Goal: Information Seeking & Learning: Understand process/instructions

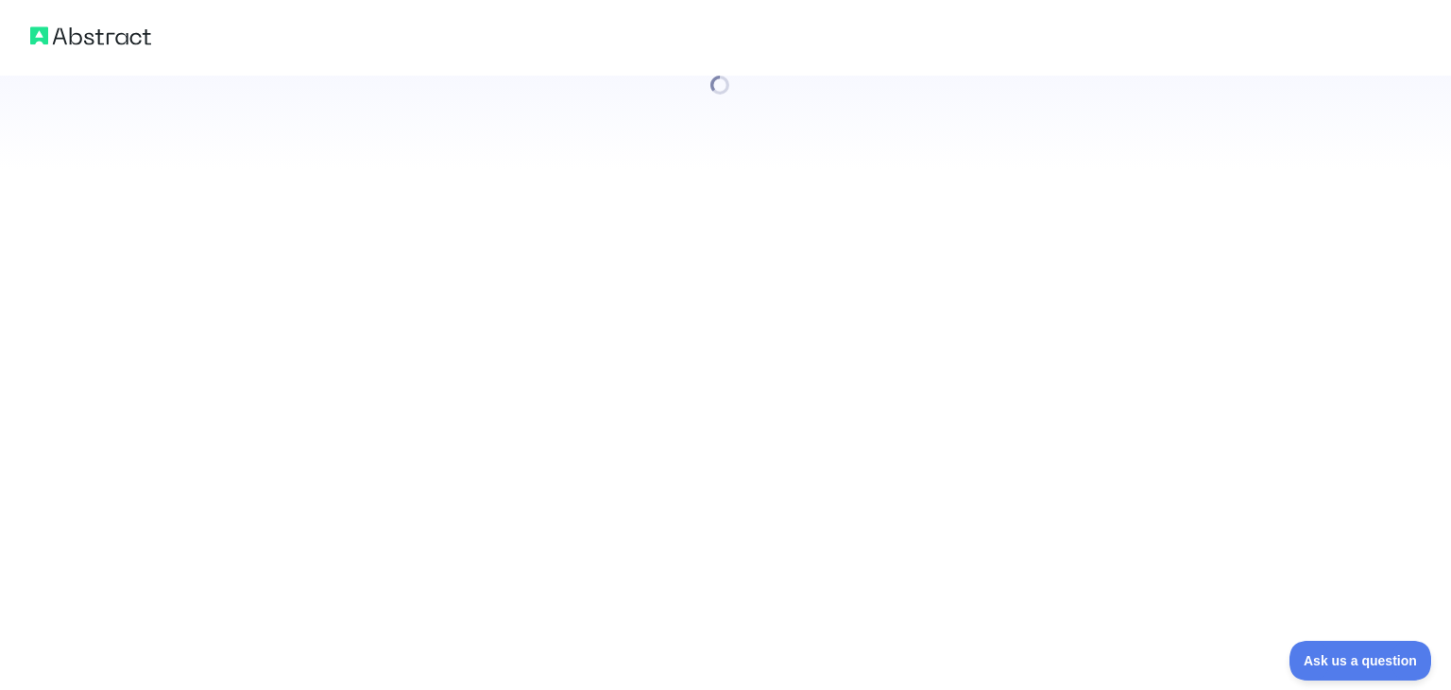
drag, startPoint x: 1450, startPoint y: 262, endPoint x: 1450, endPoint y: 420, distance: 158.7
click at [1436, 420] on html at bounding box center [725, 345] width 1451 height 690
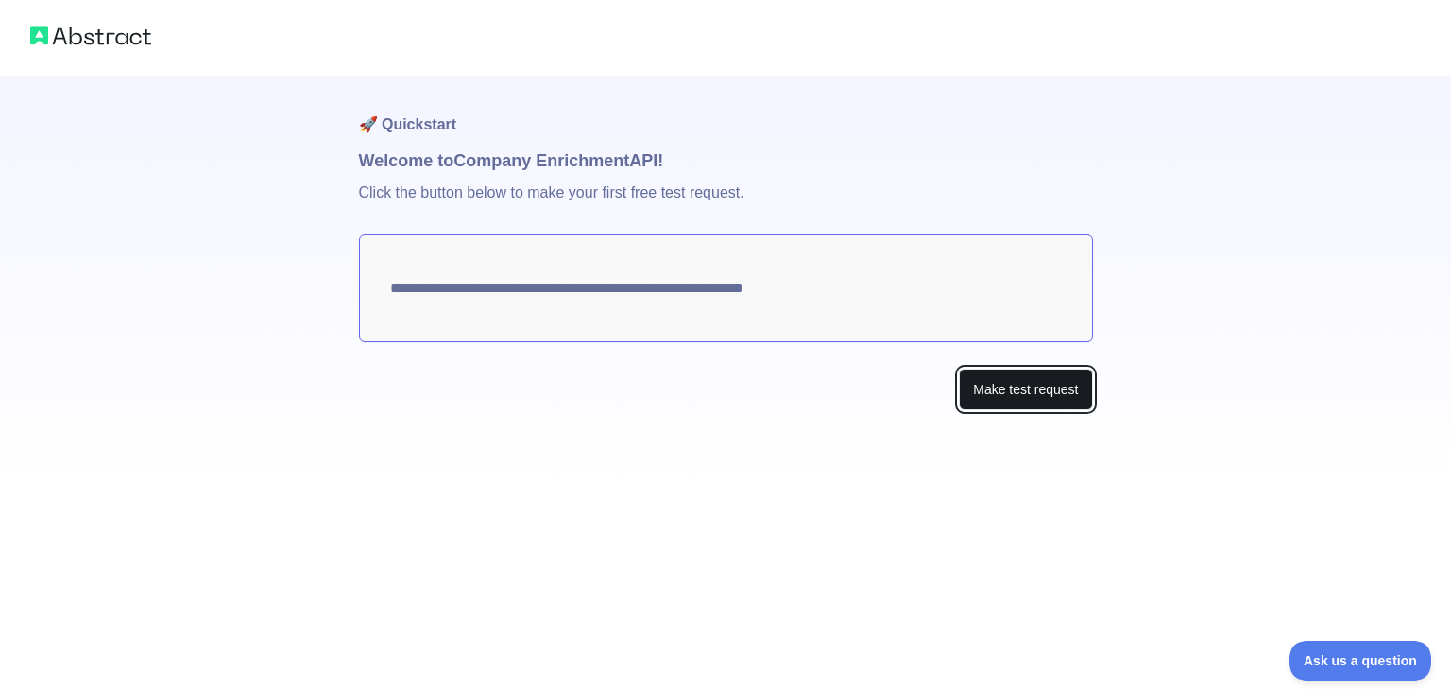
click at [1025, 401] on button "Make test request" at bounding box center [1025, 389] width 133 height 43
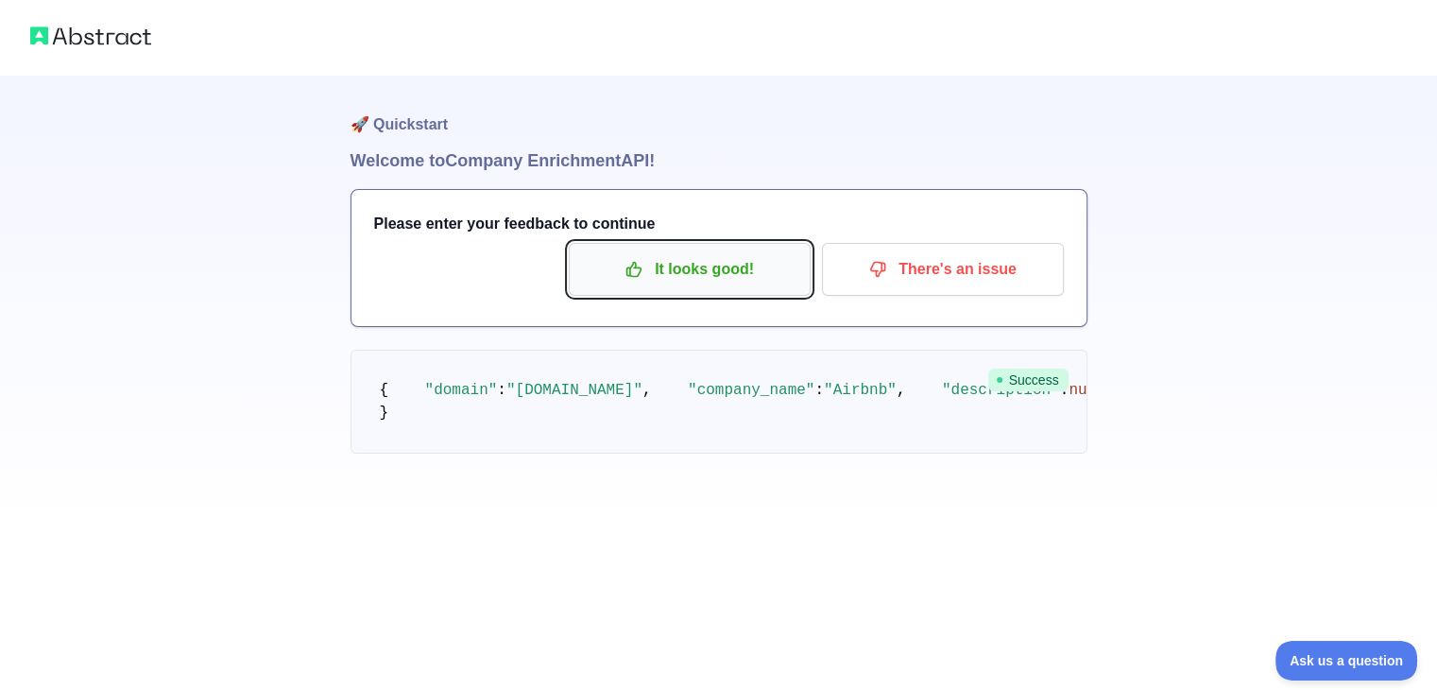
click at [774, 274] on p "It looks good!" at bounding box center [689, 269] width 213 height 32
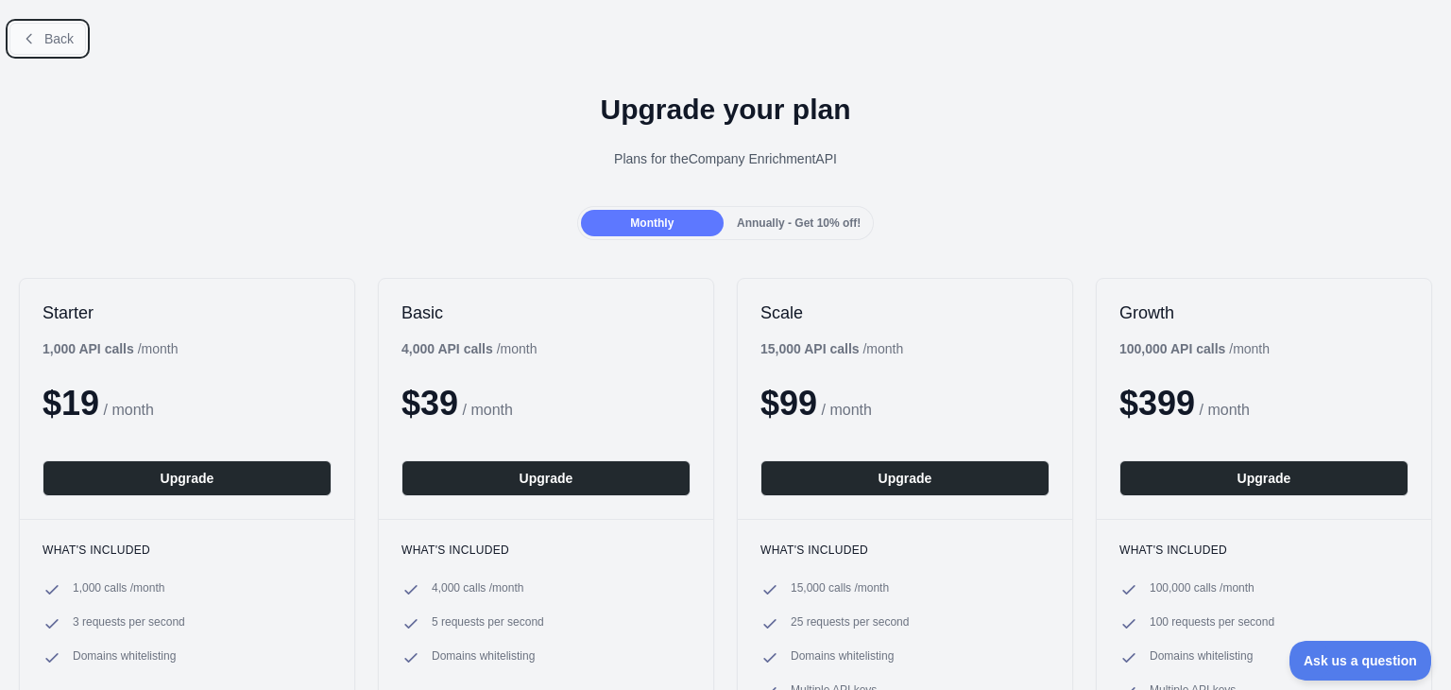
click at [78, 38] on button "Back" at bounding box center [47, 39] width 77 height 32
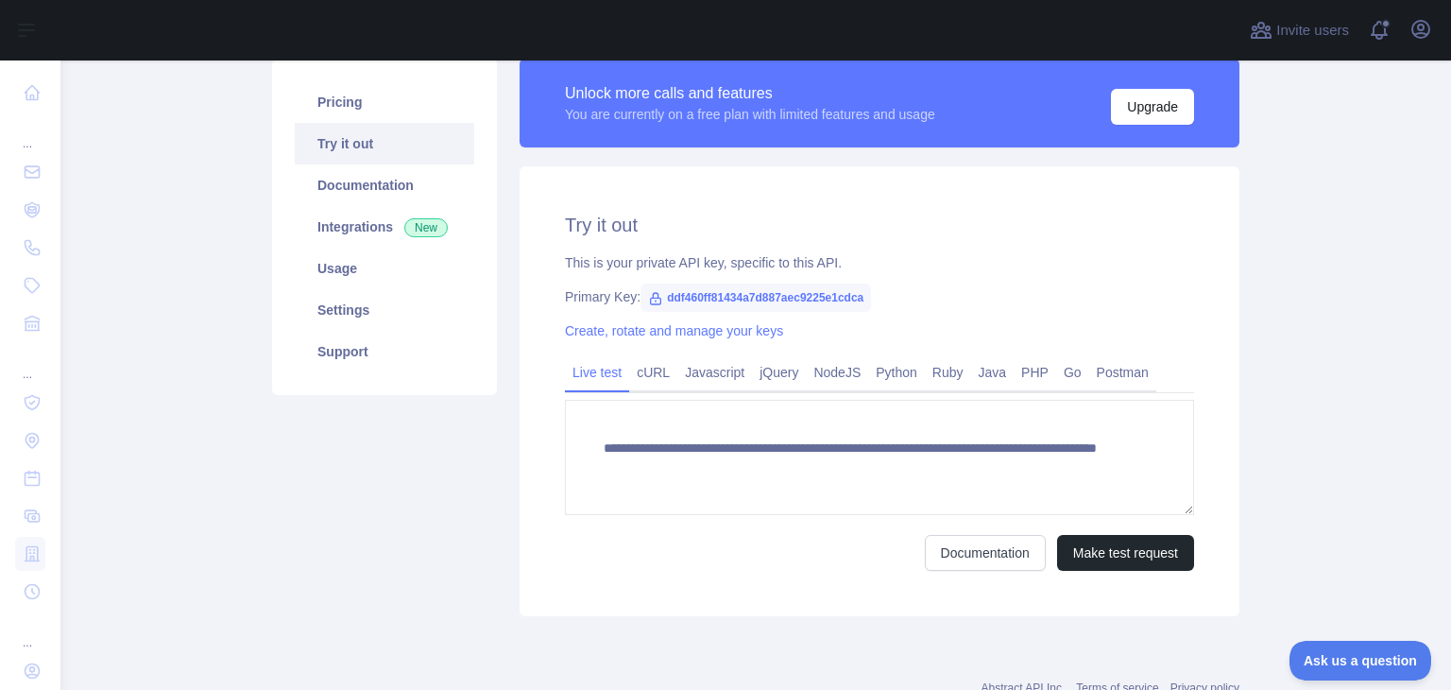
scroll to position [157, 0]
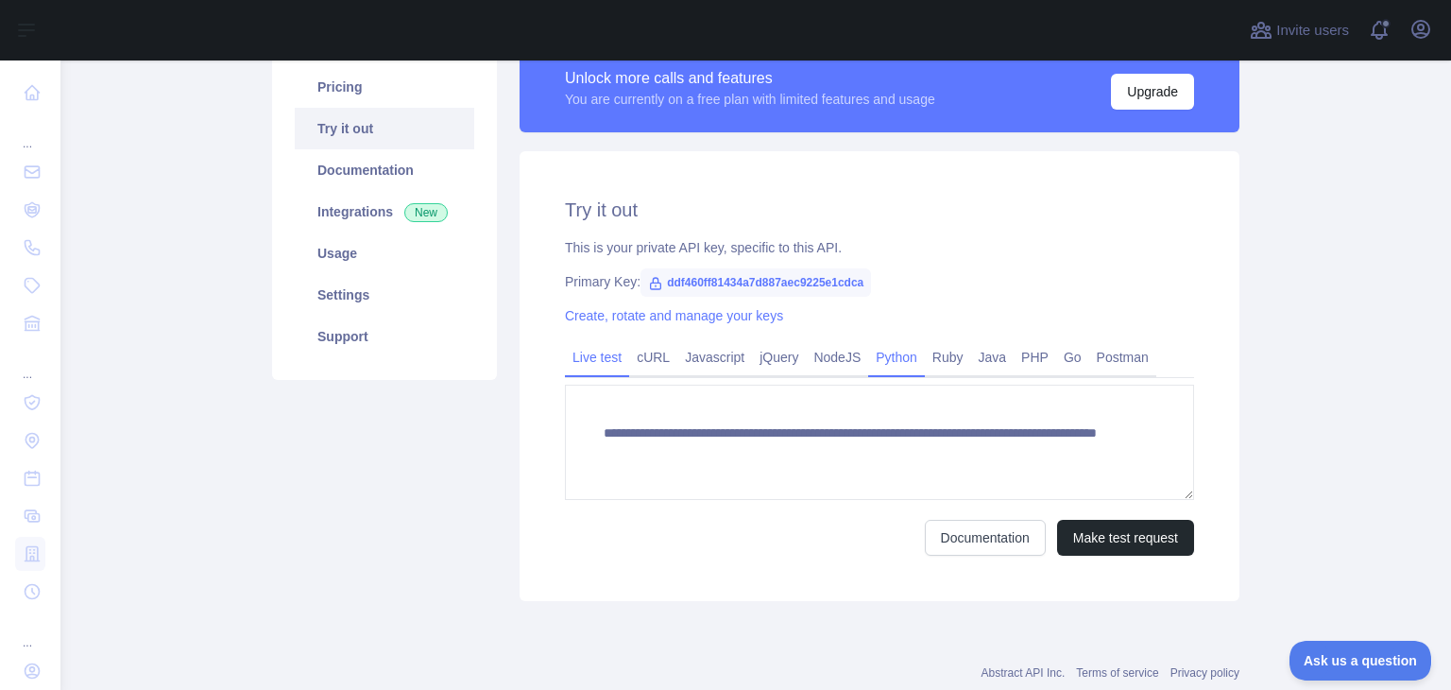
click at [878, 356] on link "Python" at bounding box center [896, 357] width 57 height 30
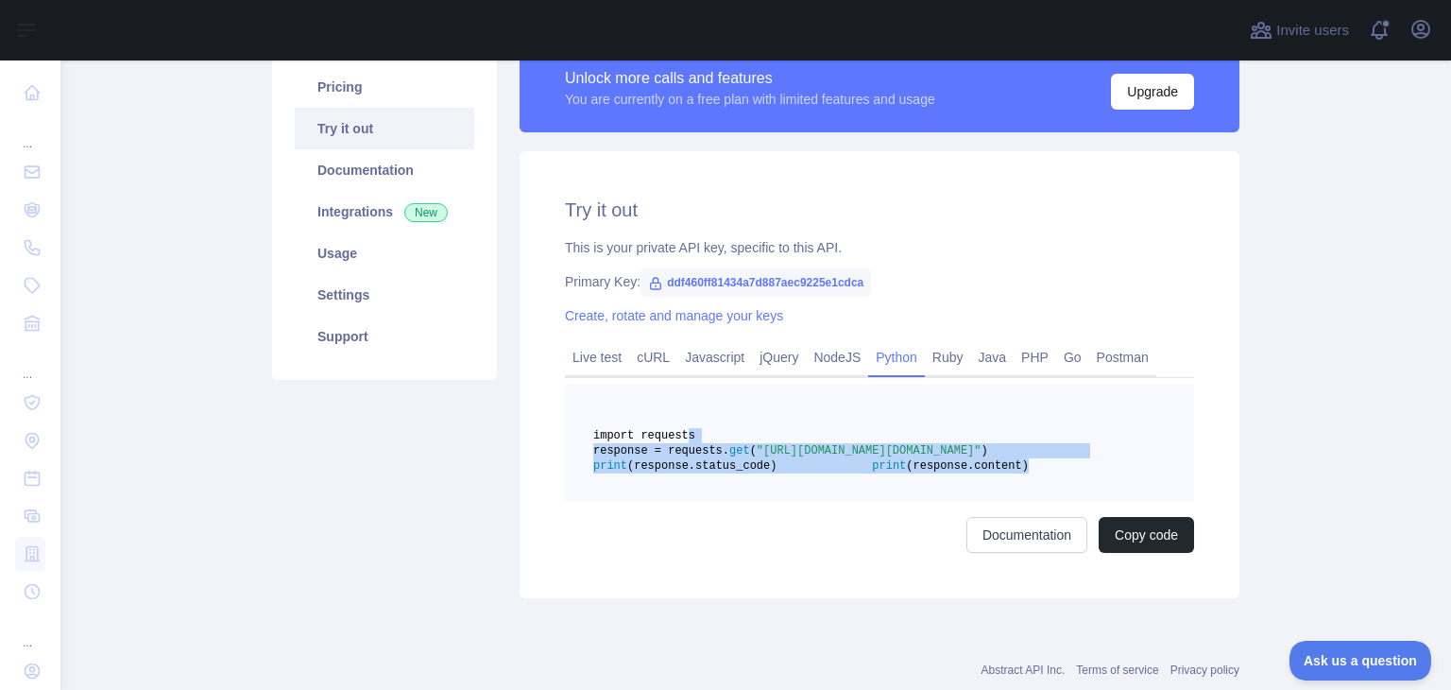
drag, startPoint x: 826, startPoint y: 520, endPoint x: 673, endPoint y: 435, distance: 175.0
click at [673, 435] on pre "import requests response = requests. get ( "[URL][DOMAIN_NAME][DOMAIN_NAME]" ) …" at bounding box center [879, 442] width 629 height 117
click at [673, 435] on span "import requests" at bounding box center [644, 435] width 102 height 13
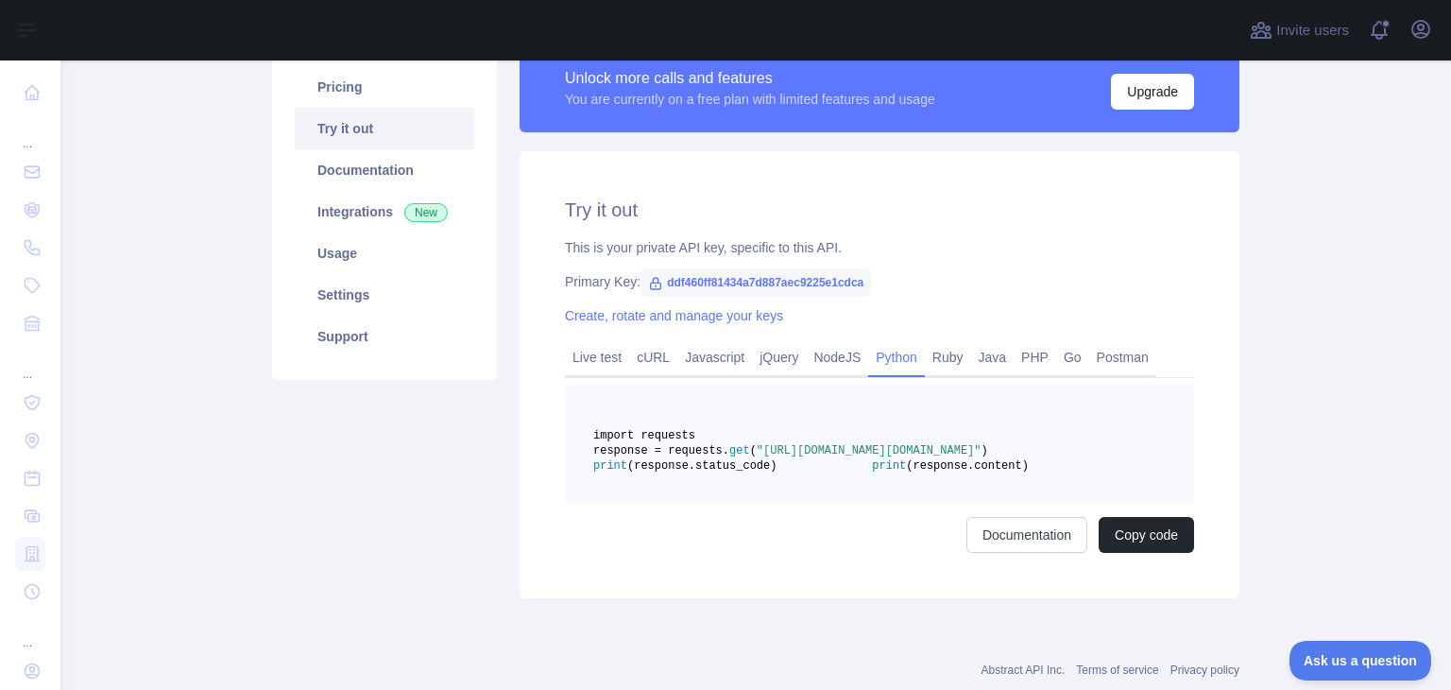
click at [657, 598] on div "Try it out This is your private API key, specific to this API. Primary Key: ddf…" at bounding box center [880, 374] width 720 height 447
drag, startPoint x: 777, startPoint y: 434, endPoint x: 669, endPoint y: 433, distance: 108.6
click at [669, 433] on pre "import requests response = requests. get ( "[URL][DOMAIN_NAME][DOMAIN_NAME]" ) …" at bounding box center [879, 442] width 629 height 117
copy span "import requests"
click at [830, 598] on div "Try it out This is your private API key, specific to this API. Primary Key: ddf…" at bounding box center [880, 374] width 720 height 447
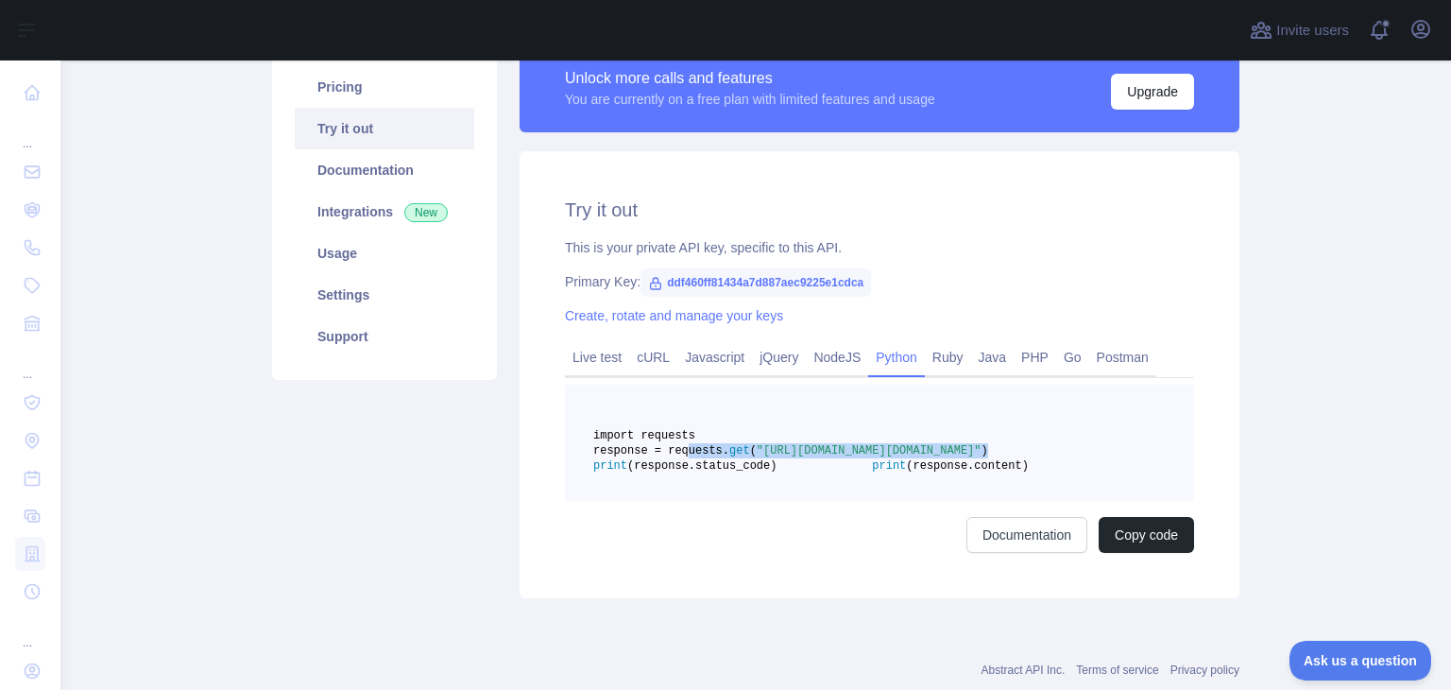
drag, startPoint x: 971, startPoint y: 478, endPoint x: 673, endPoint y: 469, distance: 297.7
click at [673, 469] on pre "import requests response = requests. get ( "[URL][DOMAIN_NAME][DOMAIN_NAME]" ) …" at bounding box center [879, 442] width 629 height 117
copy span "response = requests. get ( "[URL][DOMAIN_NAME][DOMAIN_NAME]" )"
drag, startPoint x: 823, startPoint y: 514, endPoint x: 668, endPoint y: 511, distance: 154.9
click at [668, 502] on pre "import requests response = requests. get ( "[URL][DOMAIN_NAME][DOMAIN_NAME]" ) …" at bounding box center [879, 442] width 629 height 117
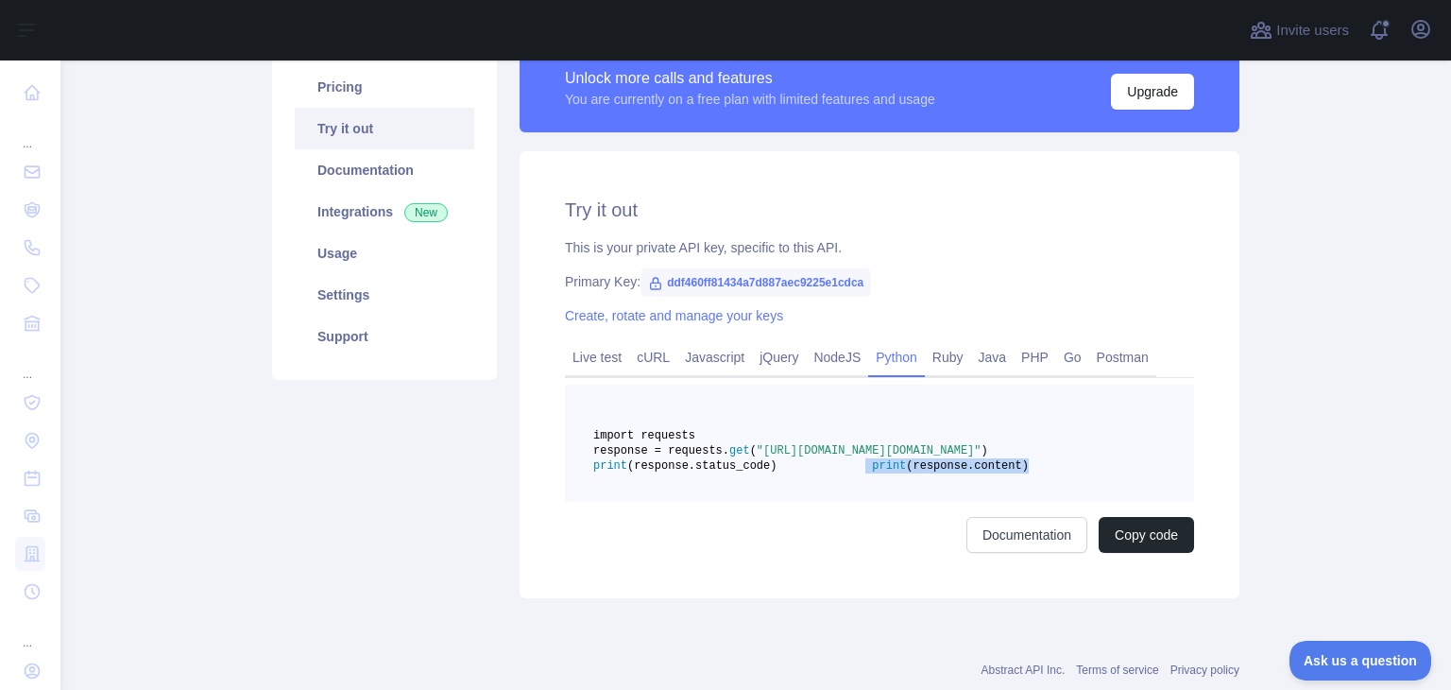
click at [872, 472] on span "print" at bounding box center [889, 465] width 34 height 13
drag, startPoint x: 673, startPoint y: 515, endPoint x: 816, endPoint y: 507, distance: 143.8
click at [816, 472] on span "print (response.content)" at bounding box center [901, 465] width 251 height 13
copy span "print (response.content)"
click at [753, 553] on div "Documentation Copy code" at bounding box center [879, 535] width 629 height 36
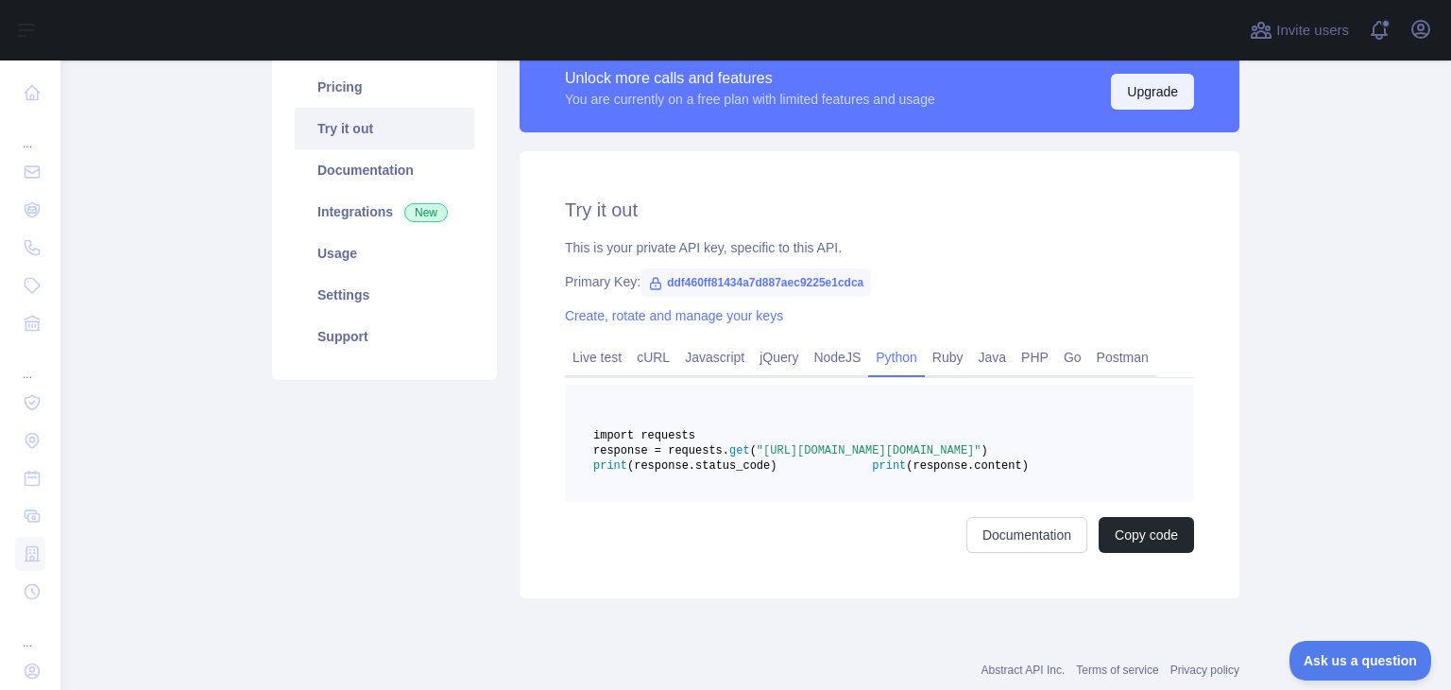
click at [1152, 82] on button "Upgrade" at bounding box center [1152, 92] width 83 height 36
